Goal: Task Accomplishment & Management: Manage account settings

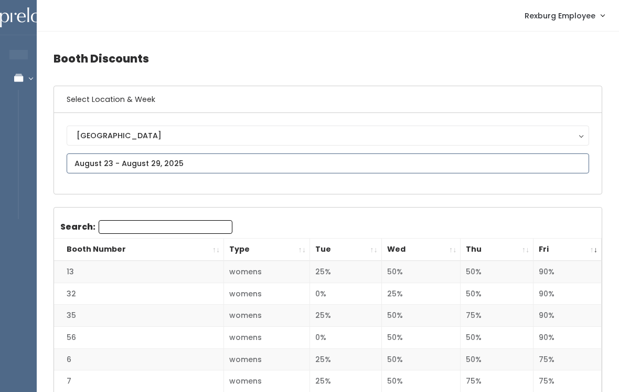
click at [209, 161] on input "text" at bounding box center [328, 163] width 523 height 20
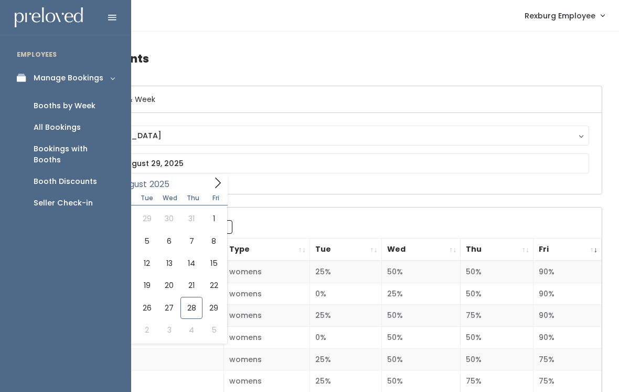
click at [82, 176] on div "Booth Discounts" at bounding box center [66, 181] width 64 height 11
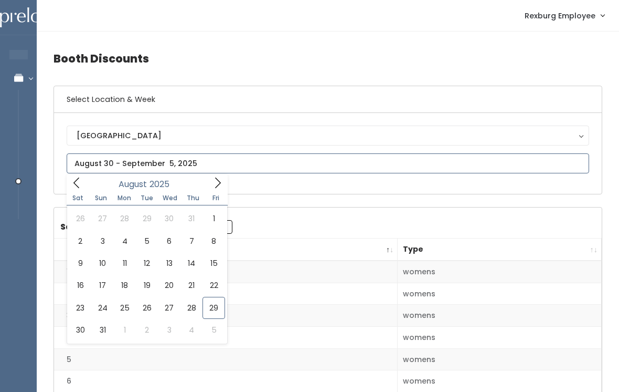
type input "August 23 to August 29"
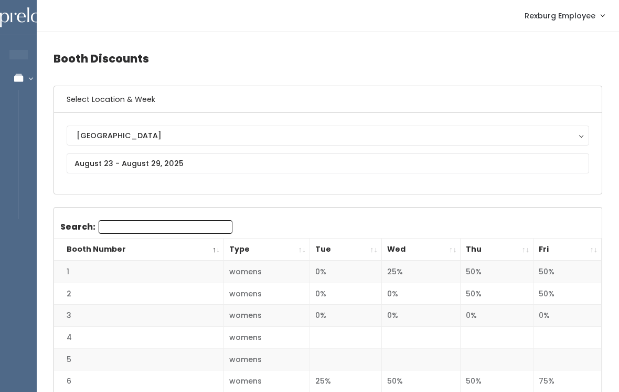
click at [585, 249] on th "Fri" at bounding box center [568, 249] width 68 height 23
click at [590, 247] on th "Fri" at bounding box center [568, 249] width 68 height 23
click at [593, 248] on th "Fri" at bounding box center [568, 249] width 68 height 23
click at [596, 250] on th "Fri" at bounding box center [568, 249] width 68 height 23
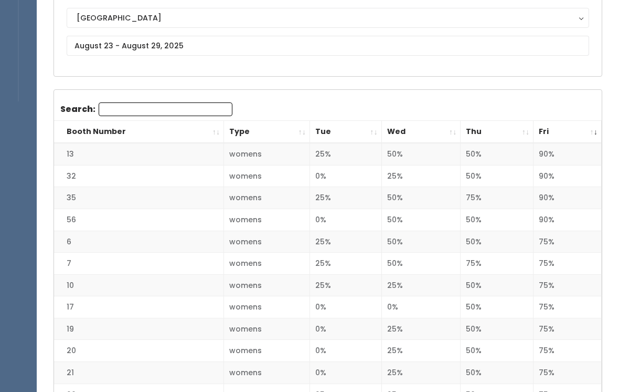
scroll to position [117, 0]
